Goal: Task Accomplishment & Management: Manage account settings

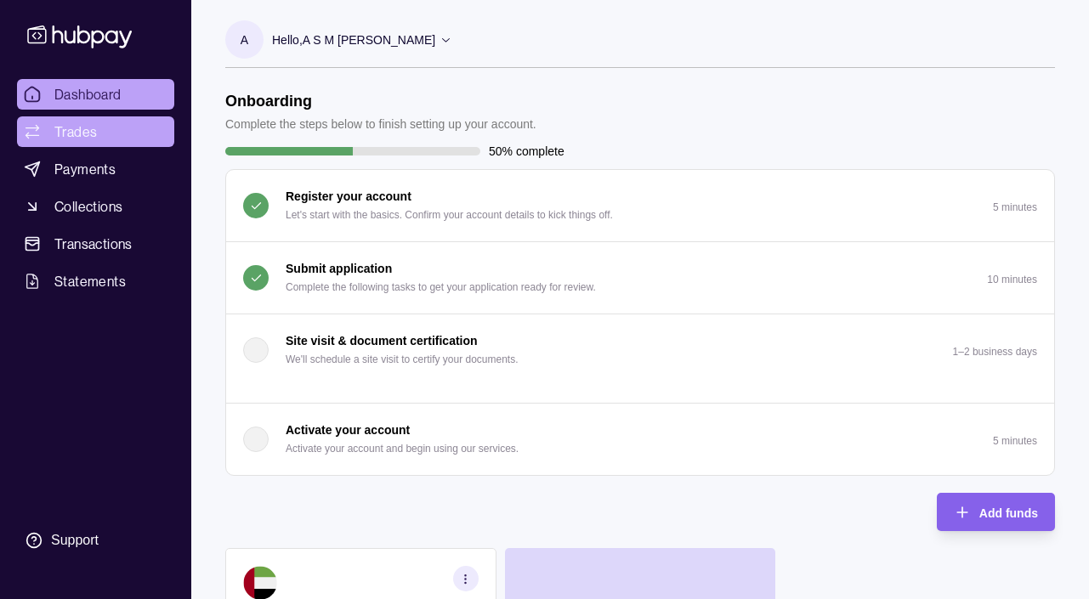
click at [113, 127] on link "Trades" at bounding box center [95, 131] width 157 height 31
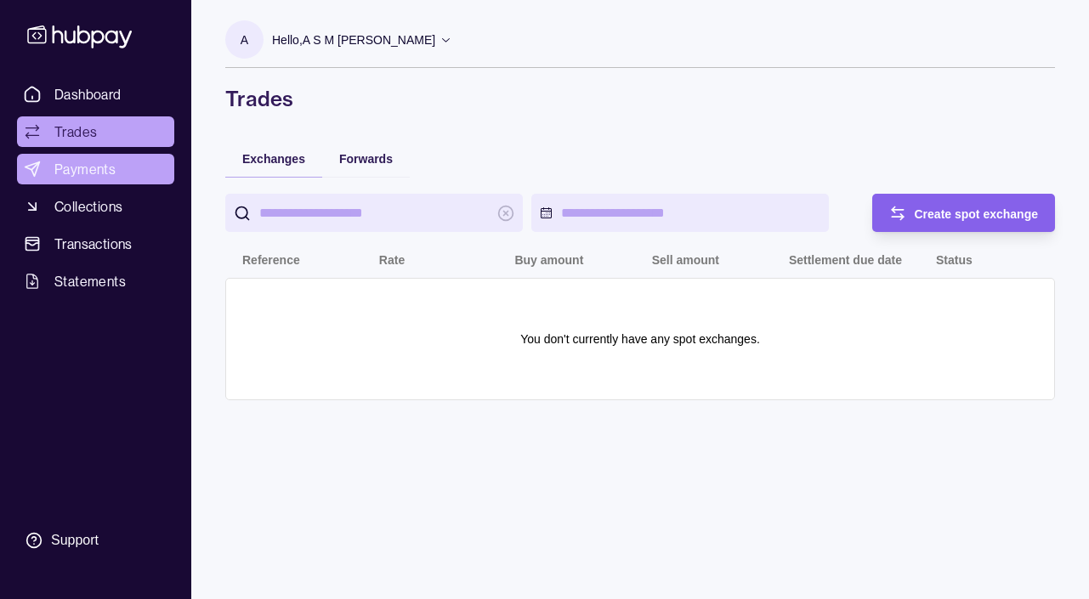
click at [100, 169] on span "Payments" at bounding box center [84, 169] width 61 height 20
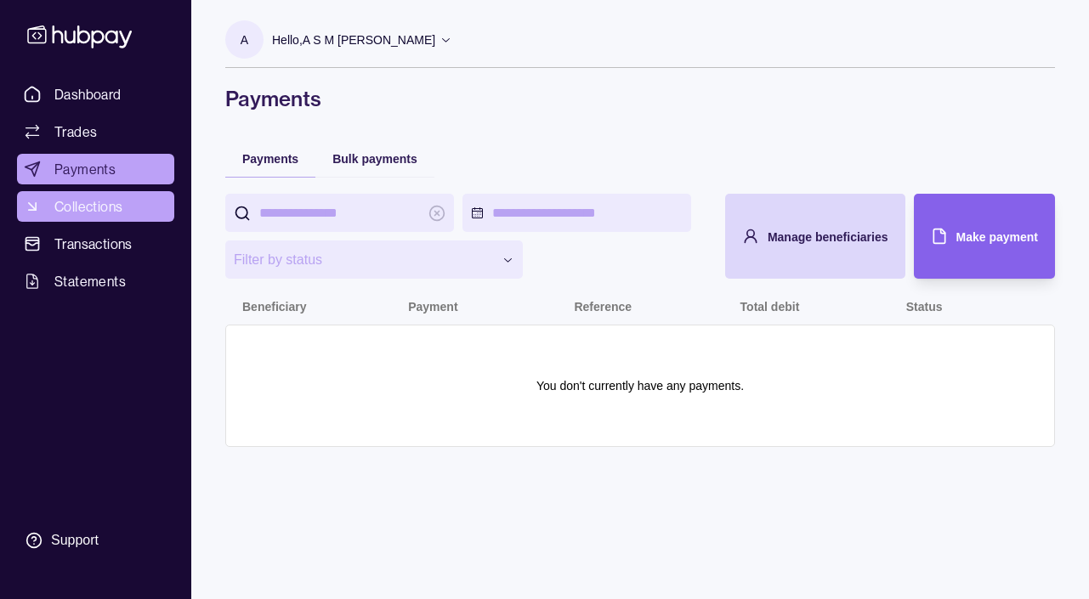
click at [122, 209] on span "Collections" at bounding box center [88, 206] width 68 height 20
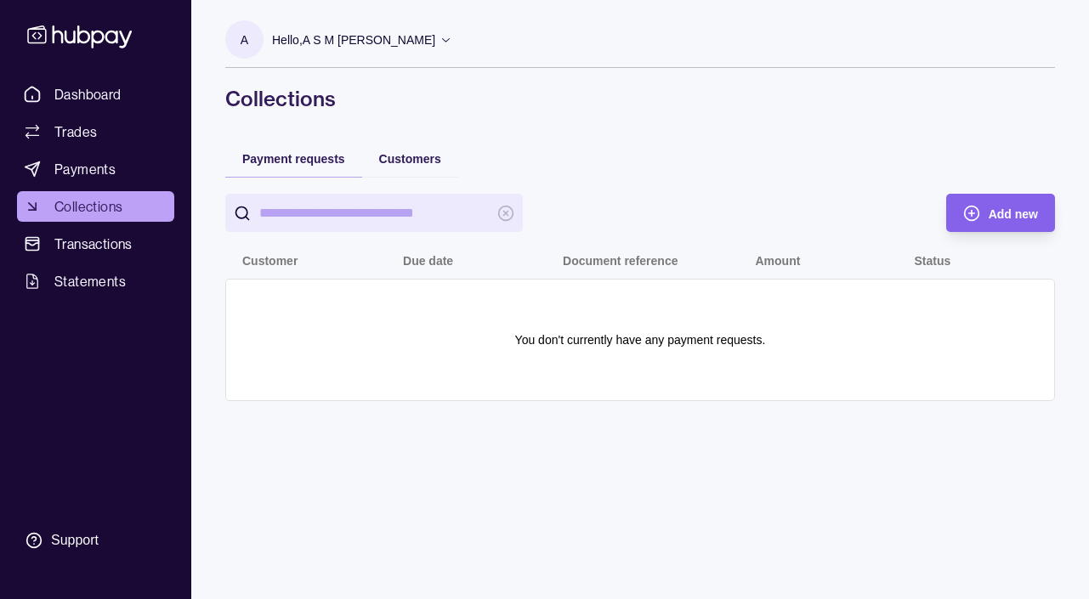
click at [325, 40] on p "Hello, A S M [PERSON_NAME]" at bounding box center [353, 40] width 163 height 19
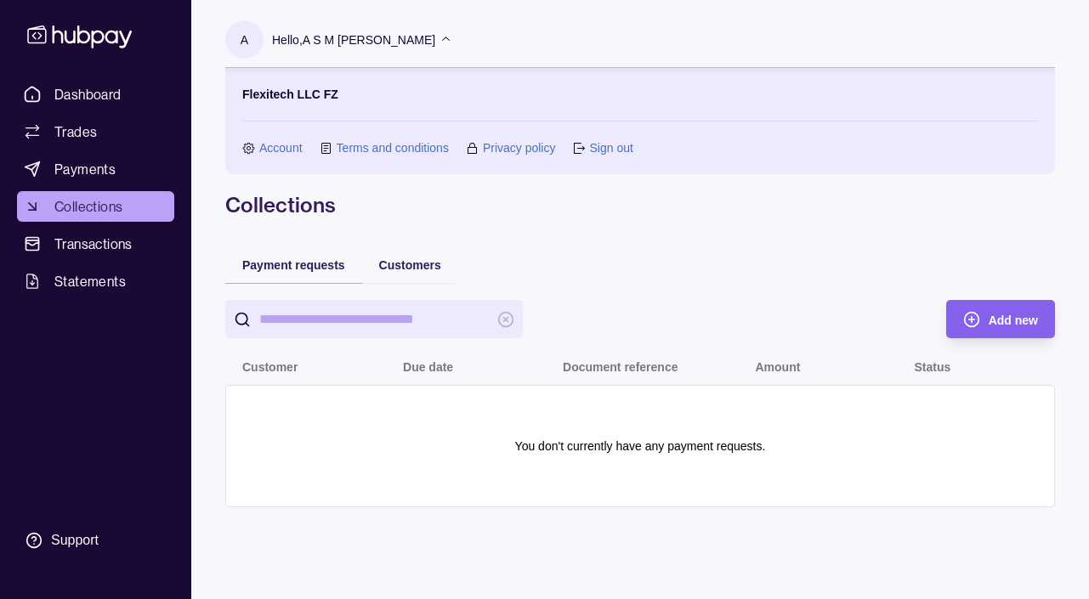
click at [278, 148] on link "Account" at bounding box center [280, 148] width 43 height 19
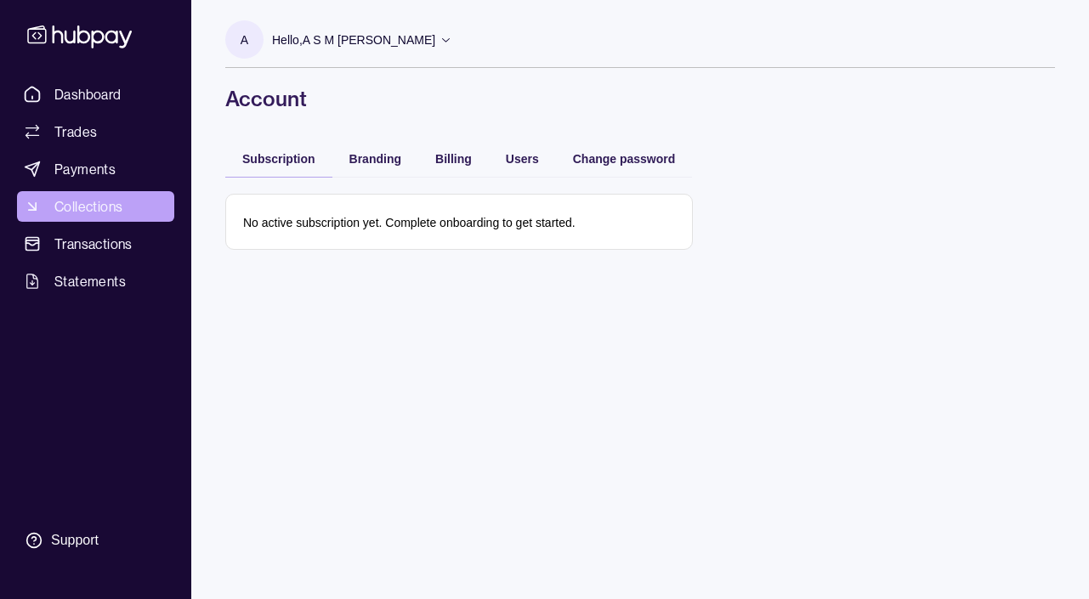
click at [97, 197] on span "Collections" at bounding box center [88, 206] width 68 height 20
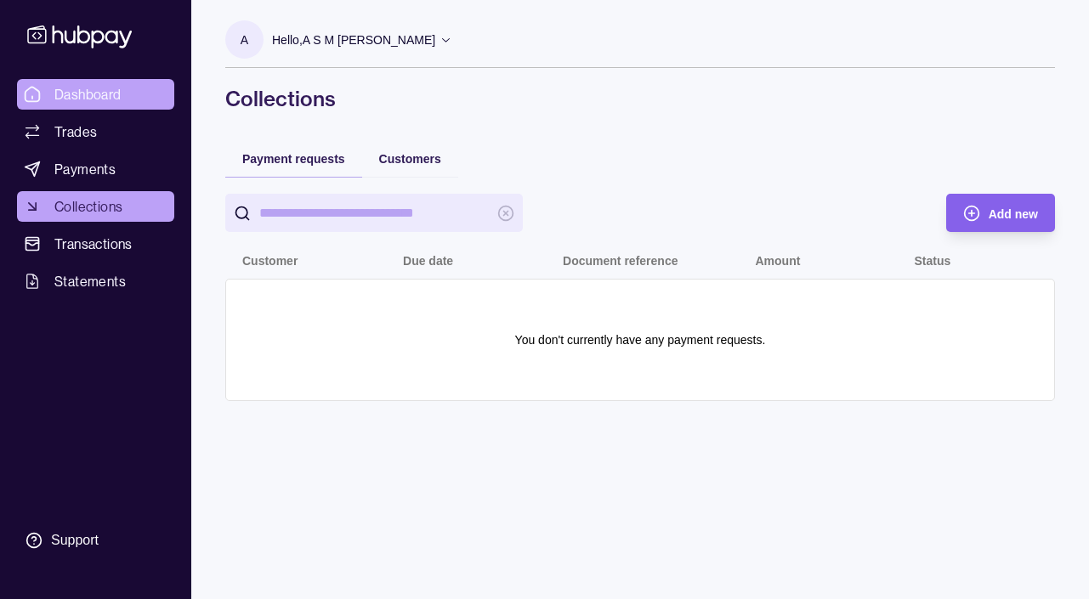
click at [104, 91] on span "Dashboard" at bounding box center [87, 94] width 67 height 20
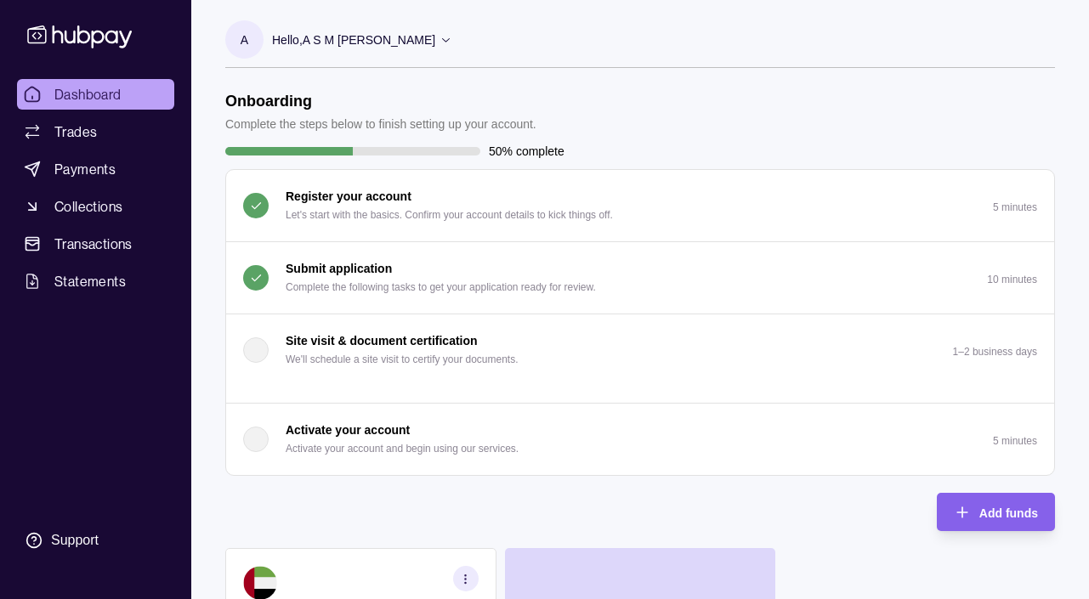
click at [411, 27] on div "Hello, A S M [PERSON_NAME]" at bounding box center [362, 40] width 180 height 36
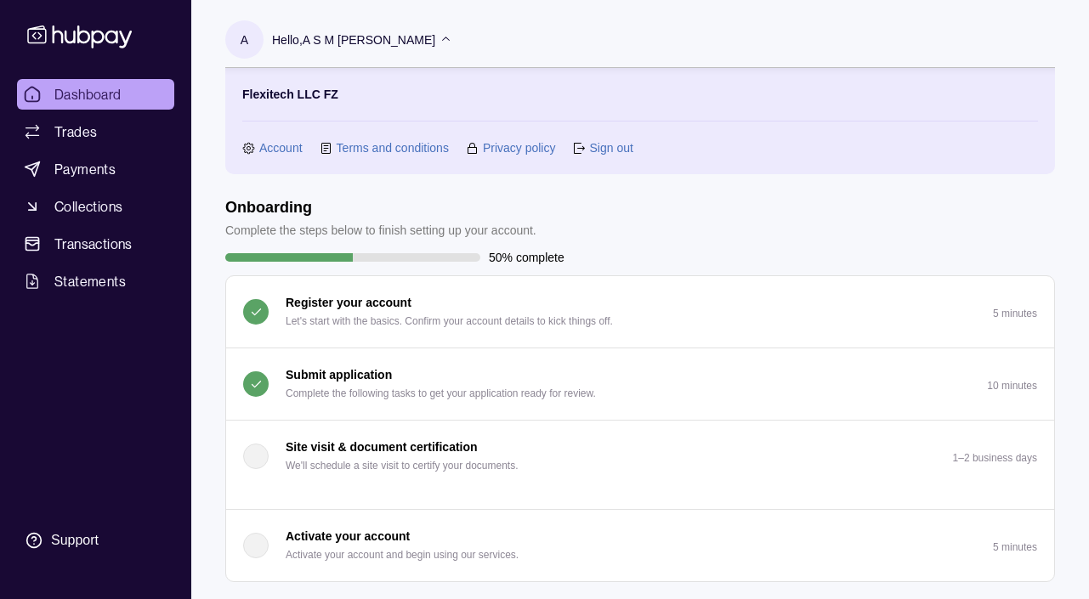
click at [290, 144] on link "Account" at bounding box center [280, 148] width 43 height 19
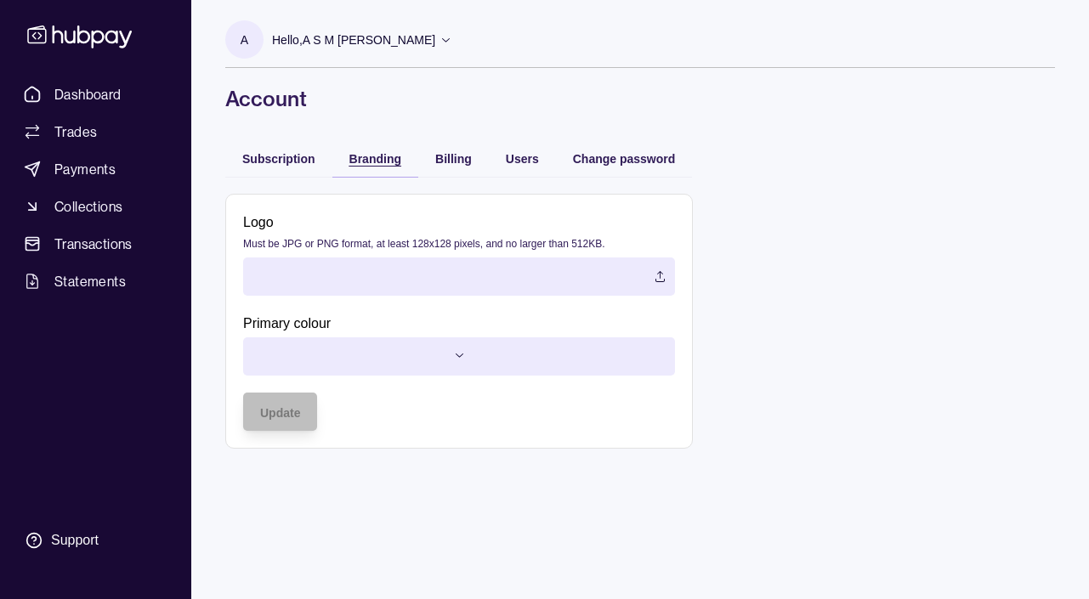
click at [382, 162] on span "Branding" at bounding box center [375, 159] width 52 height 14
click at [463, 160] on span "Billing" at bounding box center [453, 159] width 37 height 14
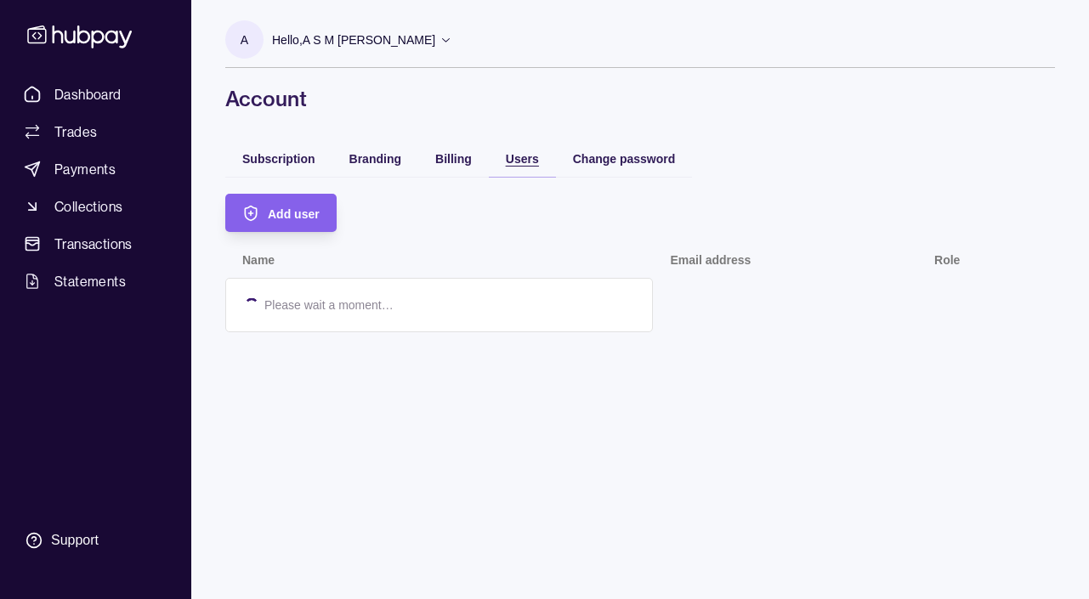
click at [504, 155] on div "Users" at bounding box center [509, 158] width 59 height 20
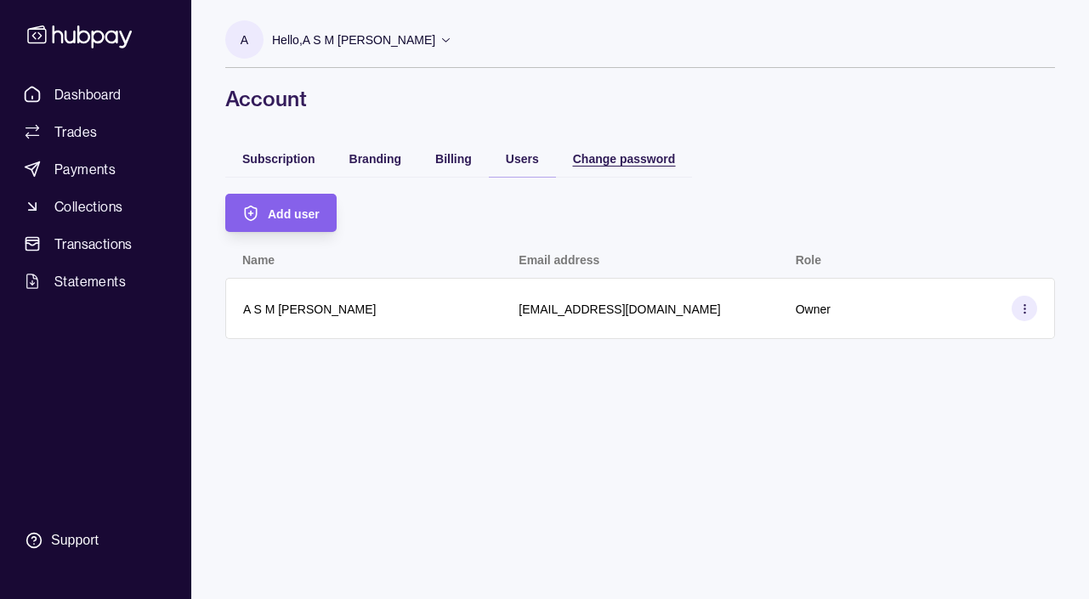
click at [597, 165] on span "Change password" at bounding box center [624, 159] width 103 height 14
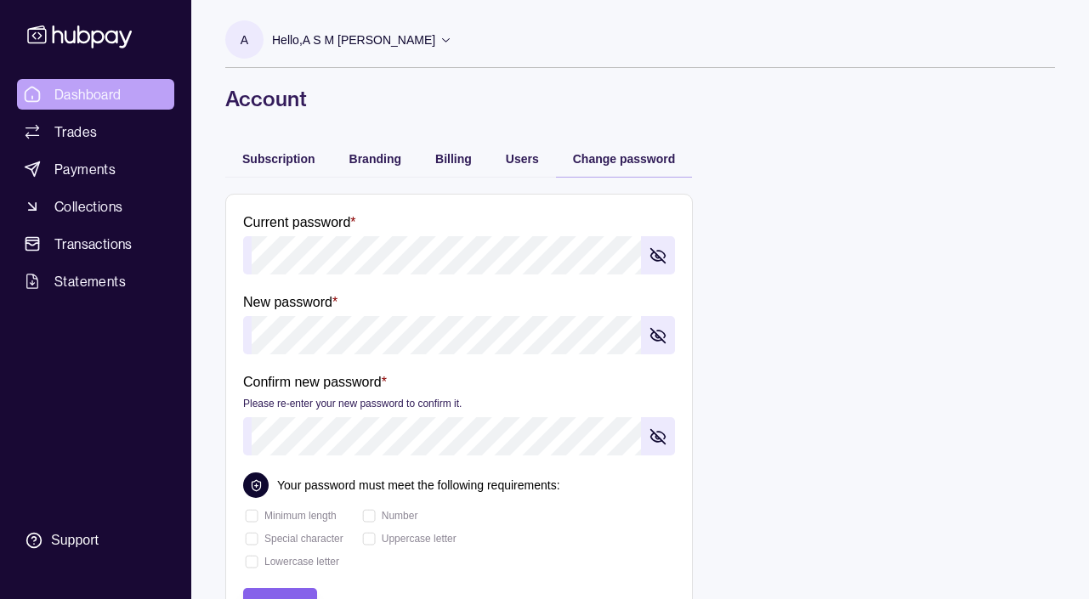
click at [85, 93] on span "Dashboard" at bounding box center [87, 94] width 67 height 20
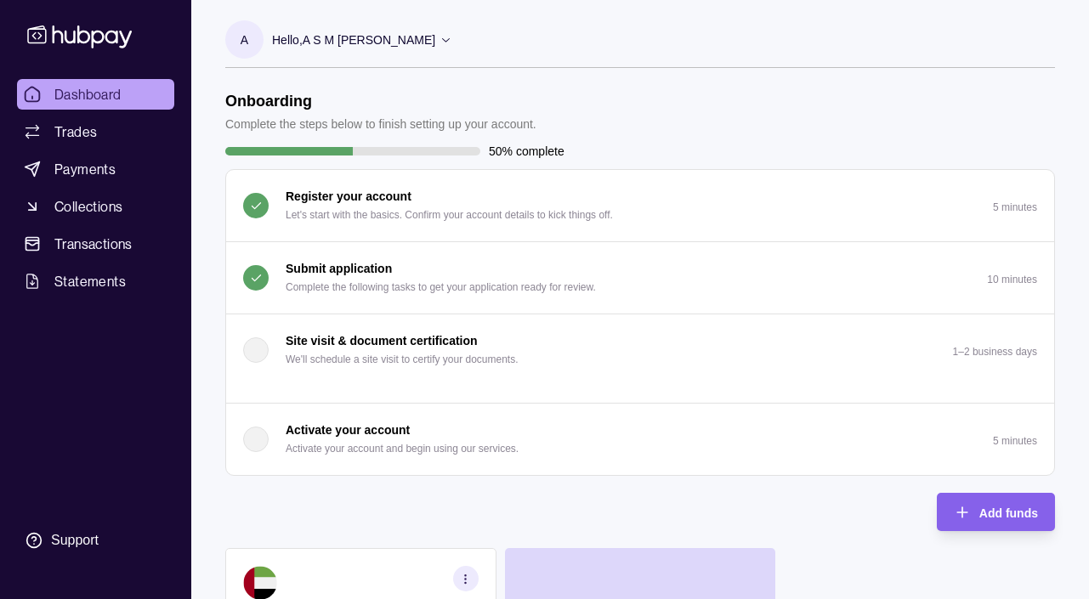
click at [386, 31] on p "Hello, A S M [PERSON_NAME]" at bounding box center [353, 40] width 163 height 19
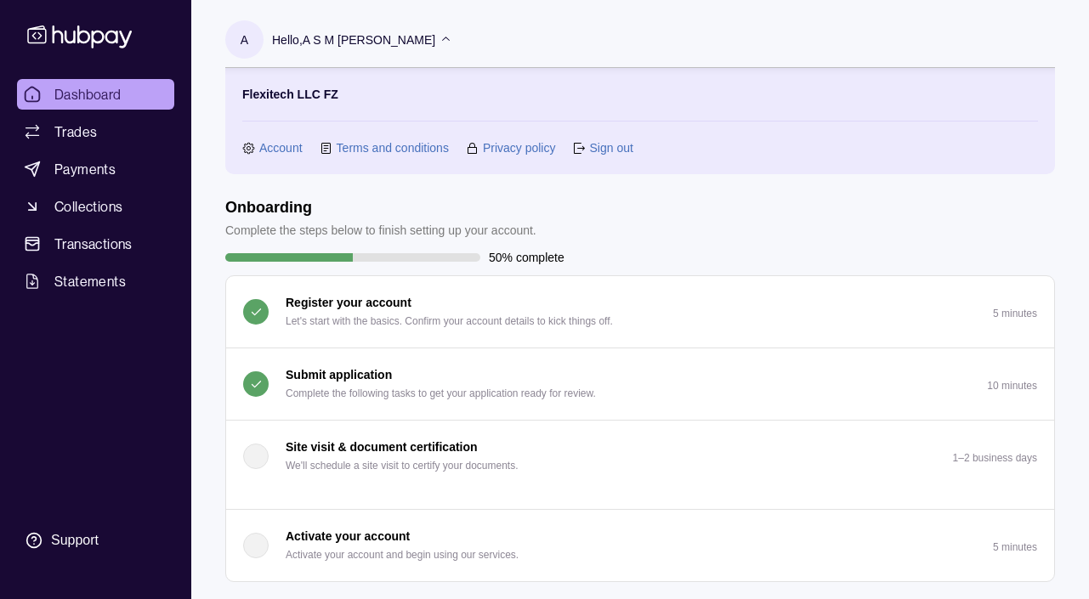
click at [611, 156] on link "Sign out" at bounding box center [610, 148] width 43 height 19
